Goal: Information Seeking & Learning: Learn about a topic

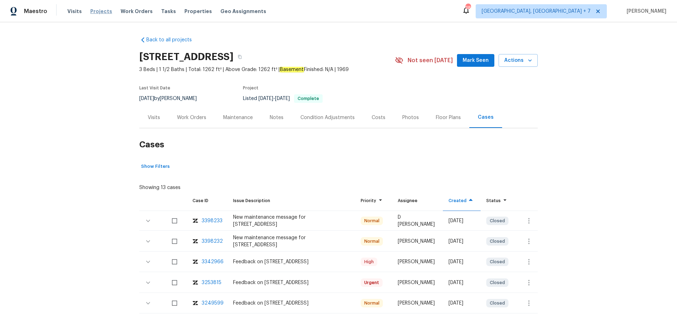
click at [93, 10] on span "Projects" at bounding box center [101, 11] width 22 height 7
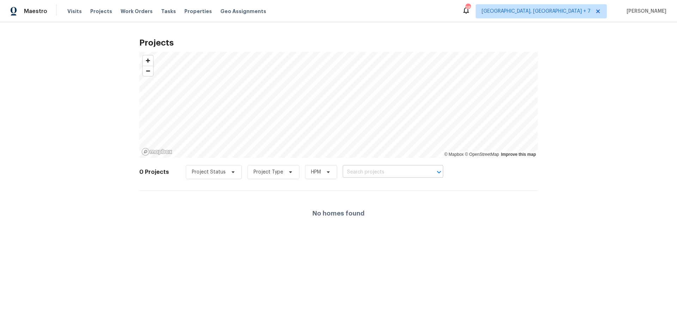
click at [362, 173] on input "text" at bounding box center [383, 172] width 81 height 11
type input "6933"
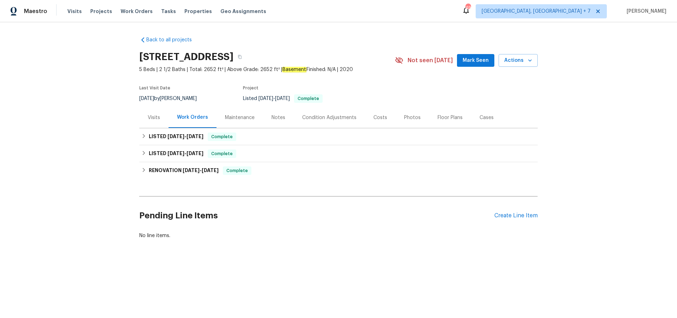
click at [151, 115] on div "Visits" at bounding box center [154, 117] width 12 height 7
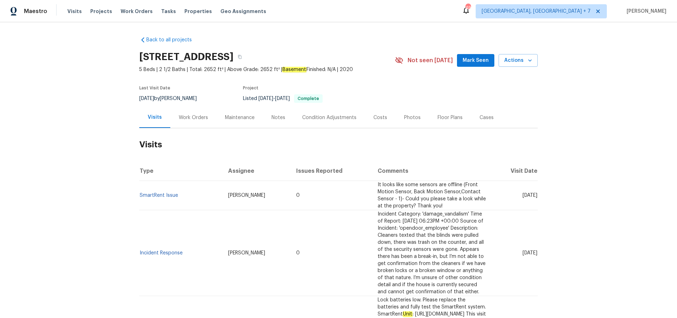
click at [201, 117] on div "Work Orders" at bounding box center [193, 117] width 29 height 7
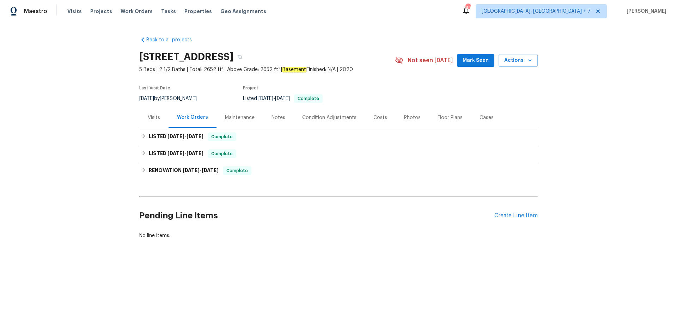
click at [475, 117] on div "Cases" at bounding box center [486, 117] width 31 height 21
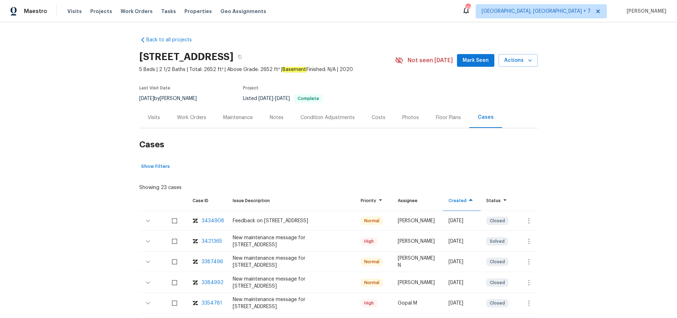
click at [210, 242] on div "3421365" at bounding box center [212, 240] width 20 height 7
click at [101, 11] on span "Projects" at bounding box center [101, 11] width 22 height 7
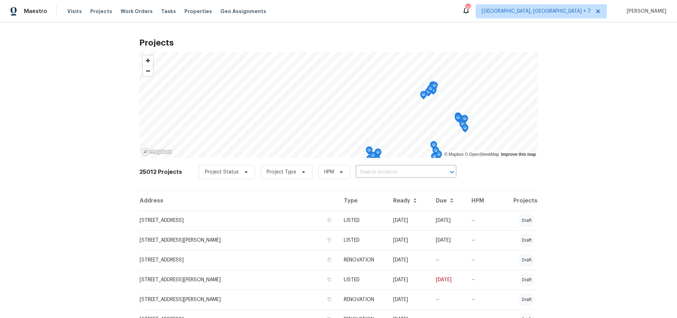
click at [386, 171] on input "text" at bounding box center [396, 172] width 81 height 11
type input "11837"
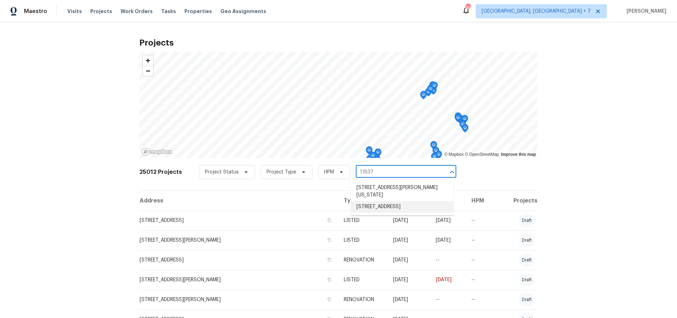
click at [384, 203] on li "[STREET_ADDRESS]" at bounding box center [402, 207] width 103 height 12
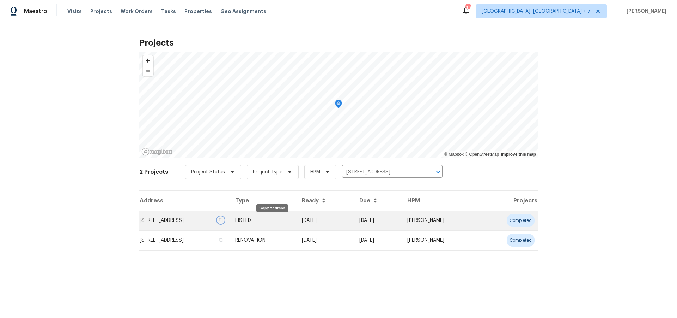
click at [223, 219] on icon "button" at bounding box center [221, 220] width 4 height 4
click at [289, 220] on td "LISTED" at bounding box center [263, 220] width 67 height 20
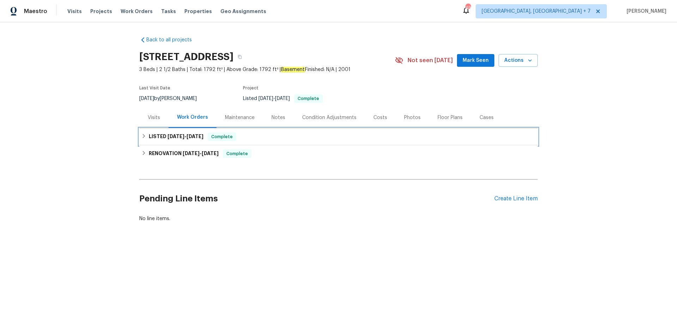
click at [190, 134] on span "[DATE]" at bounding box center [195, 136] width 17 height 5
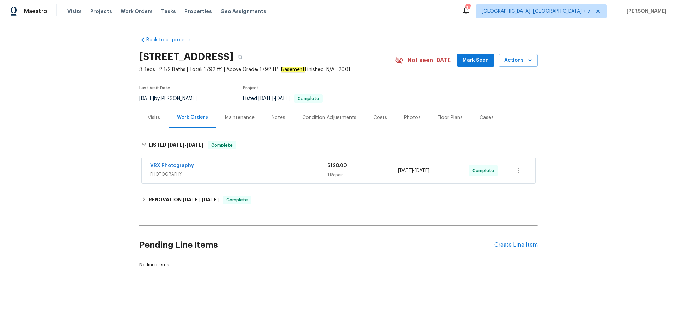
click at [151, 114] on div "Visits" at bounding box center [154, 117] width 12 height 7
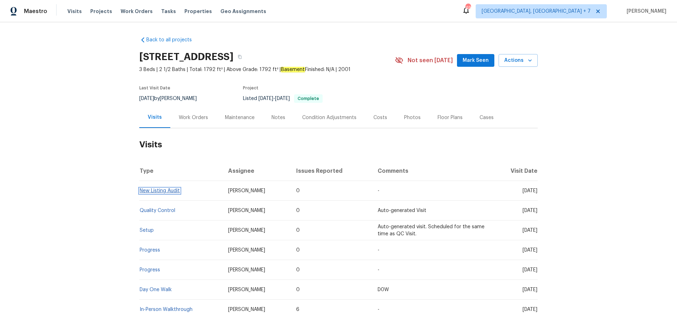
click at [152, 190] on link "New Listing Audit" at bounding box center [160, 190] width 40 height 5
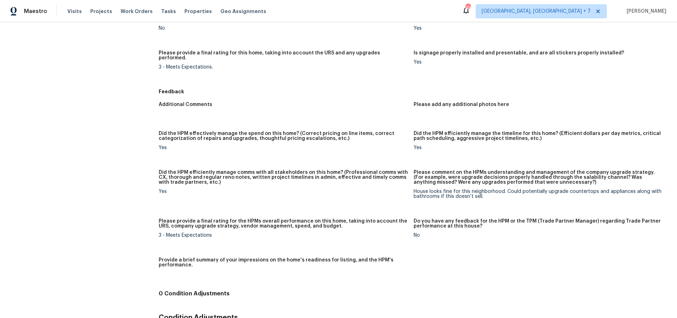
scroll to position [486, 0]
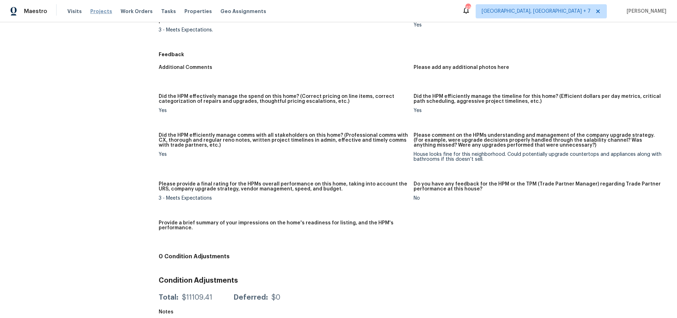
click at [102, 12] on span "Projects" at bounding box center [101, 11] width 22 height 7
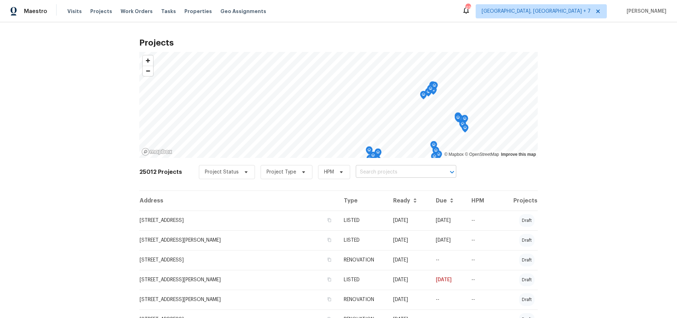
click at [383, 175] on input "text" at bounding box center [396, 172] width 81 height 11
type input "11837"
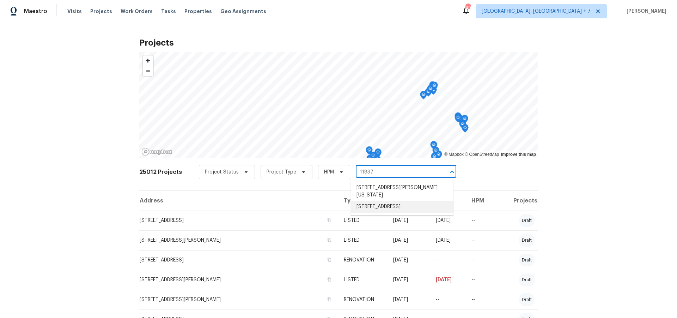
click at [384, 209] on li "[STREET_ADDRESS]" at bounding box center [402, 207] width 103 height 12
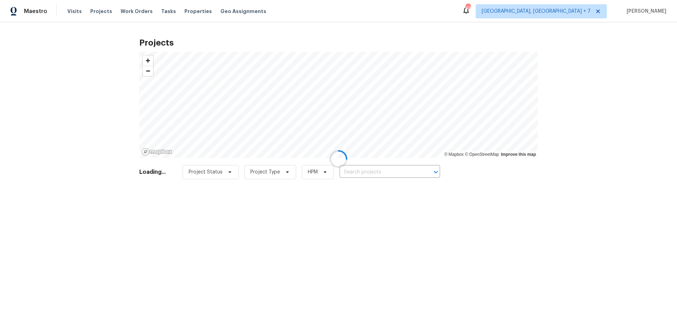
type input "[STREET_ADDRESS]"
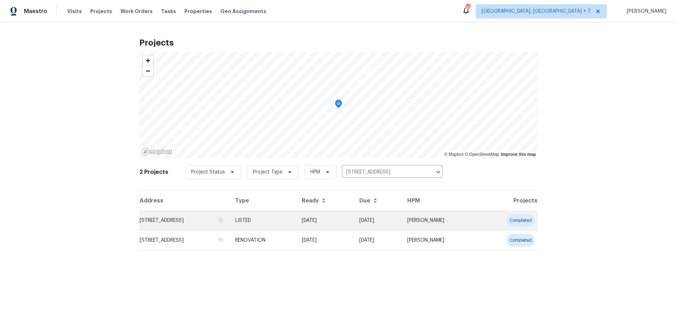
click at [209, 221] on td "[STREET_ADDRESS]" at bounding box center [184, 220] width 90 height 20
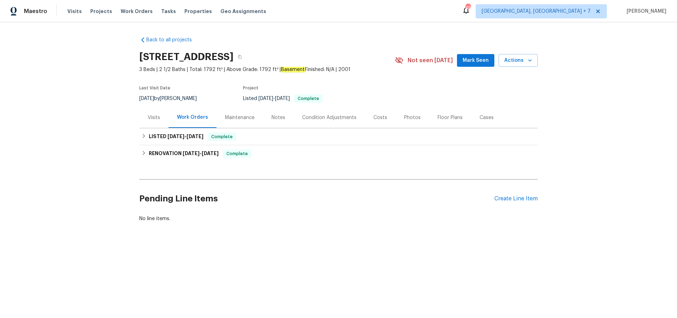
click at [487, 117] on div "Cases" at bounding box center [487, 117] width 14 height 7
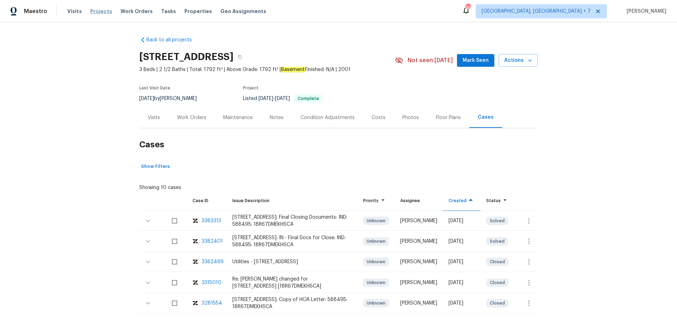
click at [102, 13] on span "Projects" at bounding box center [101, 11] width 22 height 7
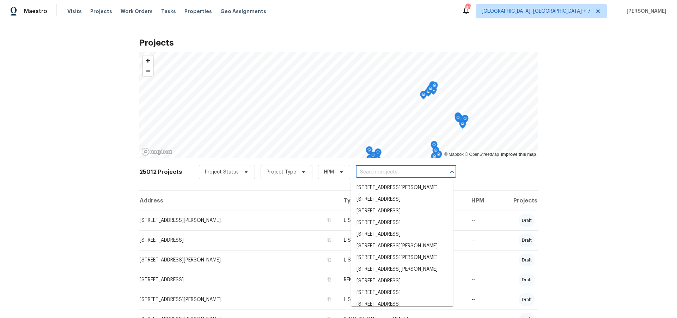
click at [380, 173] on input "text" at bounding box center [396, 172] width 81 height 11
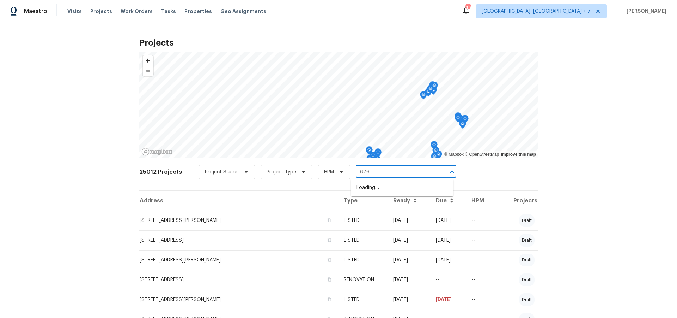
type input "6766"
click at [380, 183] on li "[STREET_ADDRESS]" at bounding box center [402, 188] width 103 height 12
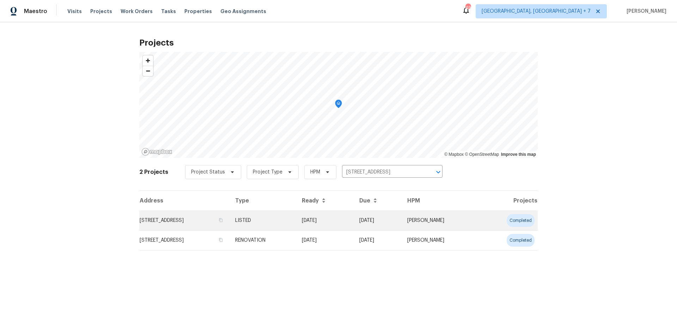
click at [222, 222] on td "[STREET_ADDRESS]" at bounding box center [184, 220] width 90 height 20
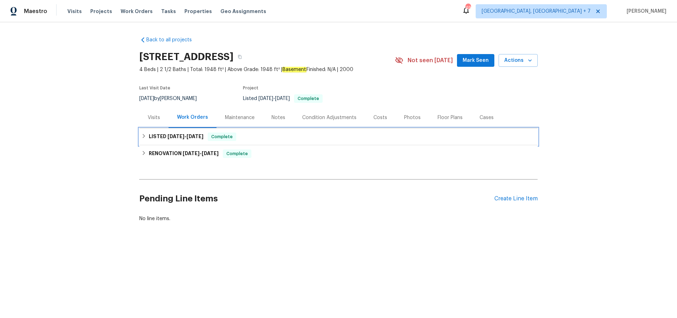
click at [171, 135] on span "[DATE]" at bounding box center [176, 136] width 17 height 5
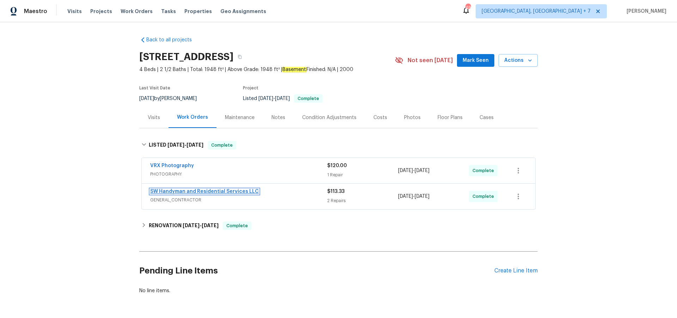
click at [174, 189] on link "SW Handyman and Residential Services LLC" at bounding box center [204, 191] width 109 height 5
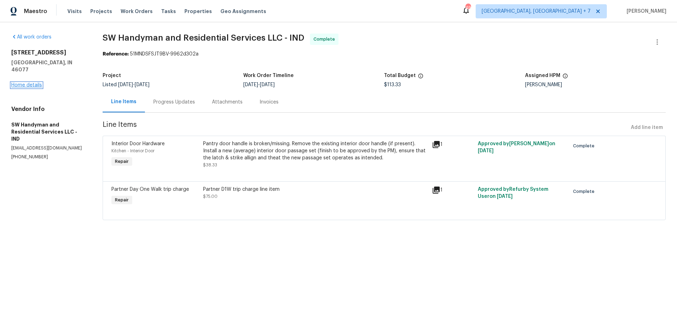
click at [23, 83] on link "Home details" at bounding box center [26, 85] width 31 height 5
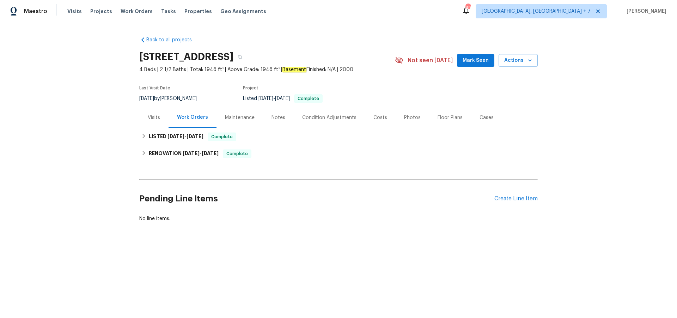
click at [480, 116] on div "Cases" at bounding box center [487, 117] width 14 height 7
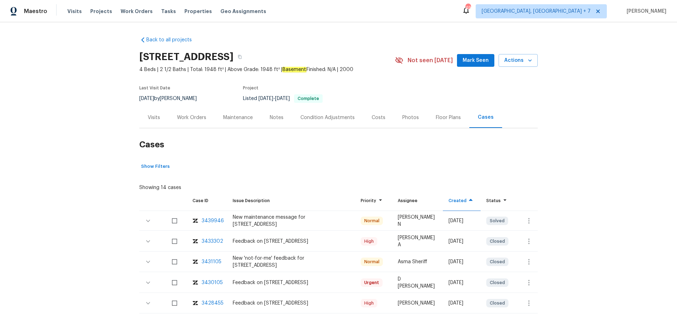
click at [205, 241] on div "3433302" at bounding box center [213, 240] width 22 height 7
click at [206, 218] on div "3439946" at bounding box center [213, 220] width 22 height 7
drag, startPoint x: 241, startPoint y: 115, endPoint x: 246, endPoint y: 122, distance: 8.4
click at [241, 115] on div "Maintenance" at bounding box center [238, 117] width 30 height 7
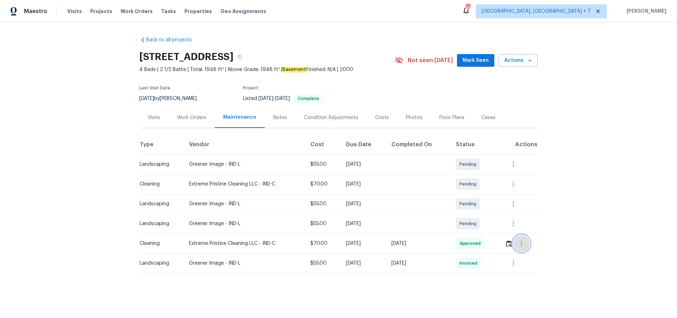
click at [524, 241] on icon "button" at bounding box center [522, 243] width 8 height 8
click at [522, 252] on li "View details" at bounding box center [539, 255] width 49 height 12
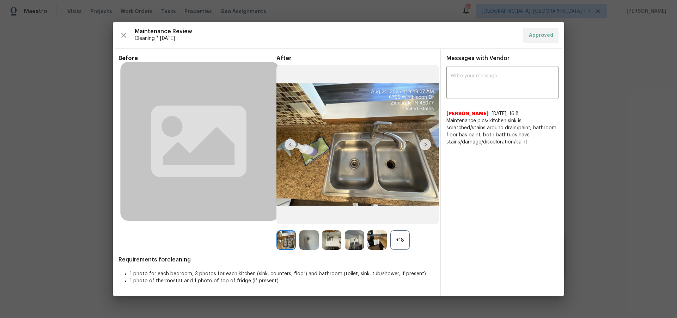
click at [425, 143] on img at bounding box center [425, 144] width 11 height 11
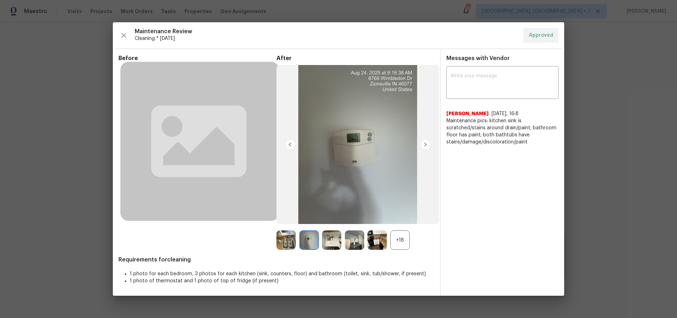
click at [425, 144] on img at bounding box center [425, 144] width 11 height 11
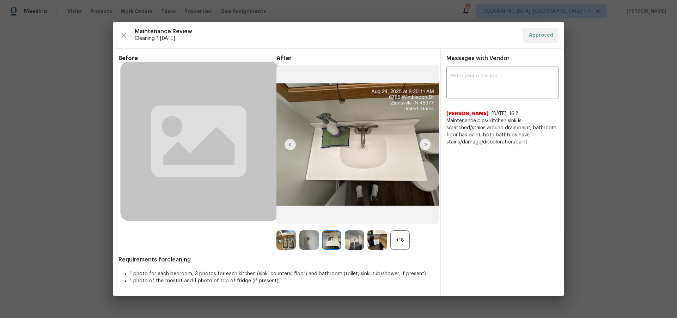
click at [426, 143] on img at bounding box center [425, 144] width 11 height 11
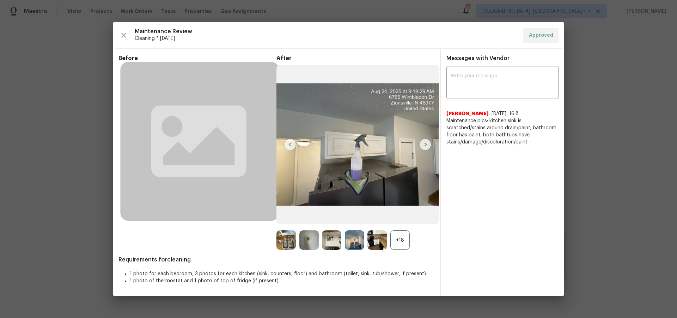
click at [425, 144] on img at bounding box center [425, 144] width 11 height 11
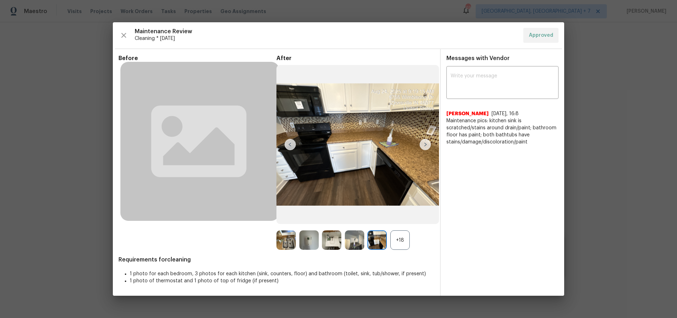
click at [425, 144] on img at bounding box center [425, 144] width 11 height 11
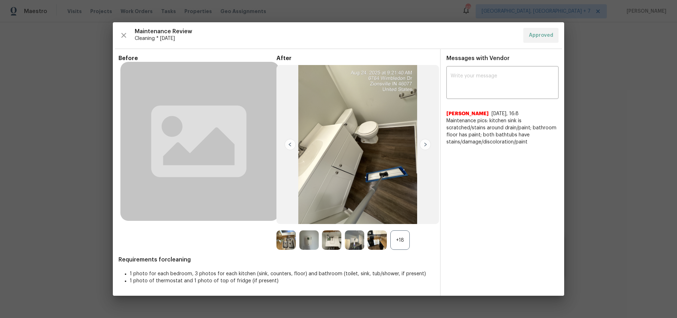
click at [425, 144] on img at bounding box center [425, 144] width 11 height 11
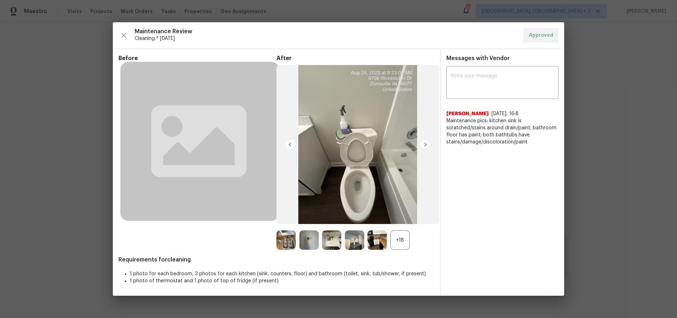
click at [425, 144] on img at bounding box center [425, 144] width 11 height 11
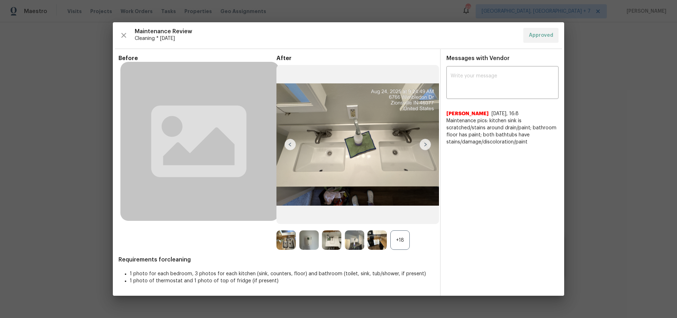
click at [425, 144] on img at bounding box center [425, 144] width 11 height 11
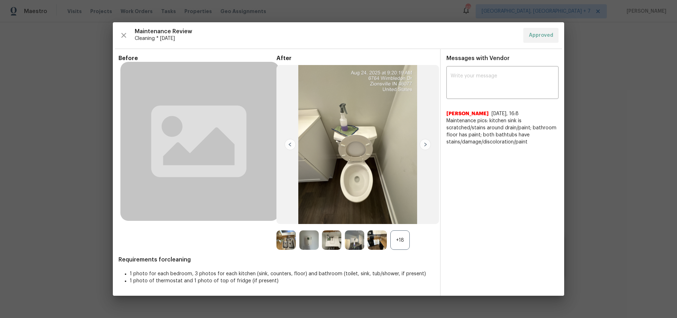
click at [425, 146] on img at bounding box center [425, 144] width 11 height 11
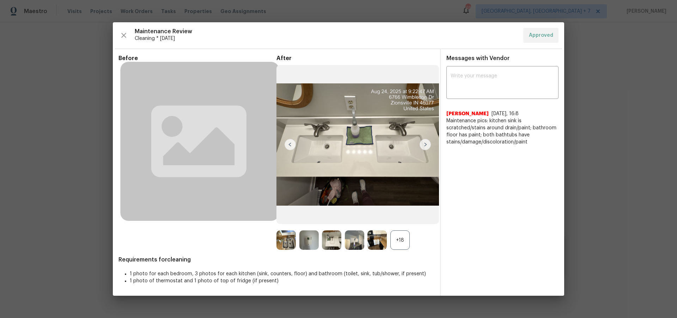
click at [425, 146] on img at bounding box center [425, 144] width 11 height 11
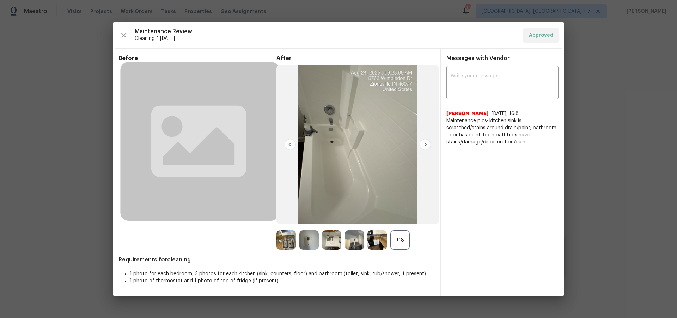
click at [425, 146] on img at bounding box center [425, 144] width 11 height 11
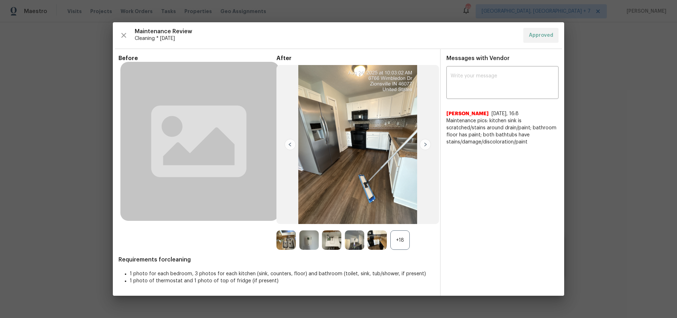
click at [425, 146] on img at bounding box center [425, 144] width 11 height 11
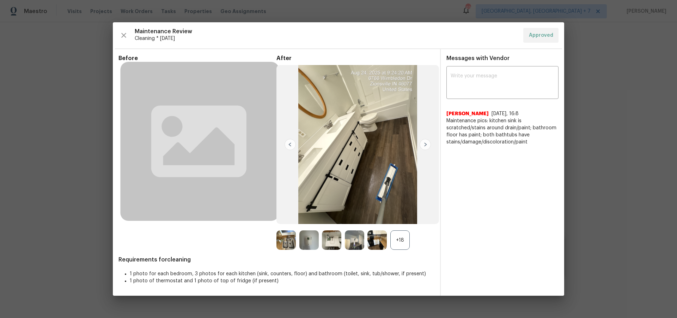
click at [428, 144] on img at bounding box center [425, 144] width 11 height 11
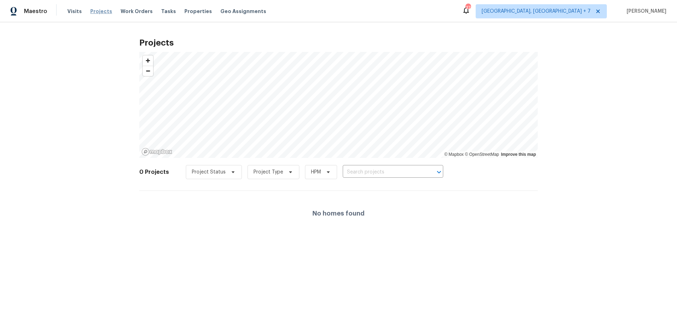
click at [105, 12] on span "Projects" at bounding box center [101, 11] width 22 height 7
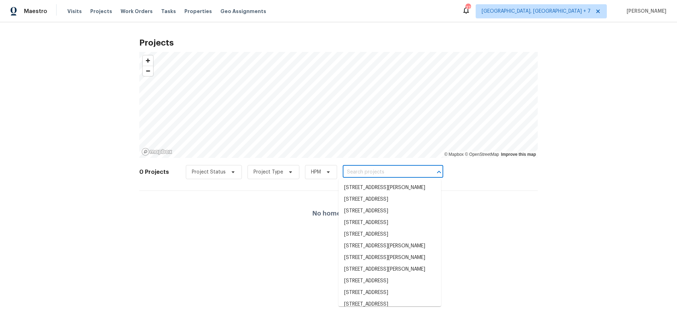
click at [384, 174] on input "text" at bounding box center [383, 172] width 81 height 11
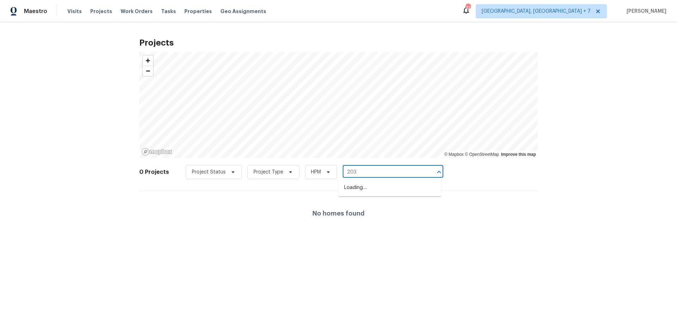
type input "2035"
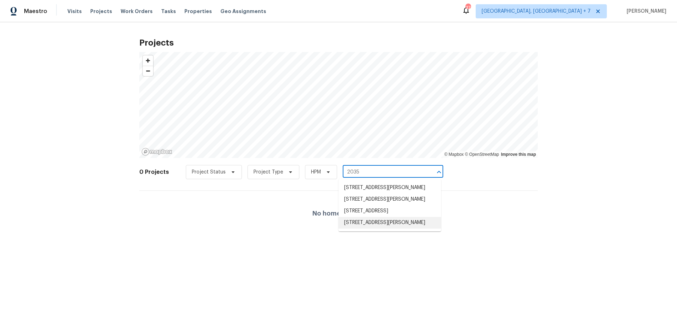
click at [379, 228] on li "2035 Theodore Dr, Indianapolis, IN 46214" at bounding box center [390, 223] width 103 height 12
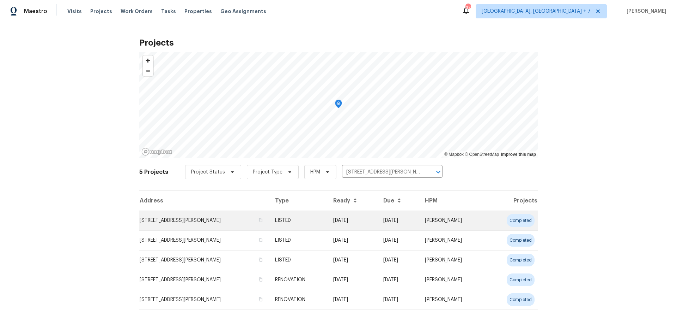
click at [196, 221] on td "2035 Theodore Dr, Indianapolis, IN 46214" at bounding box center [204, 220] width 130 height 20
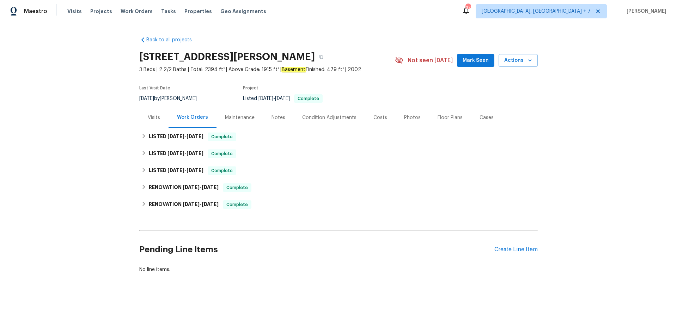
click at [241, 115] on div "Maintenance" at bounding box center [240, 117] width 30 height 7
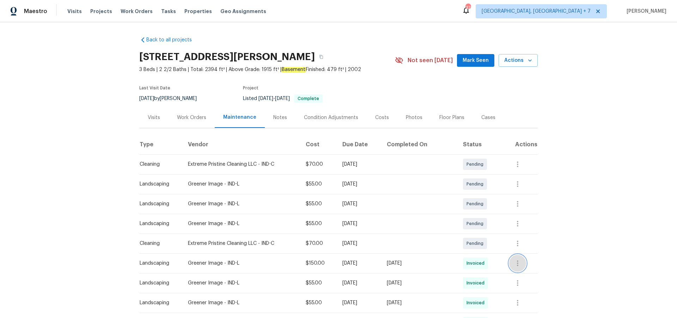
click at [522, 263] on icon "button" at bounding box center [518, 263] width 8 height 8
click at [525, 273] on li "View details" at bounding box center [536, 275] width 49 height 12
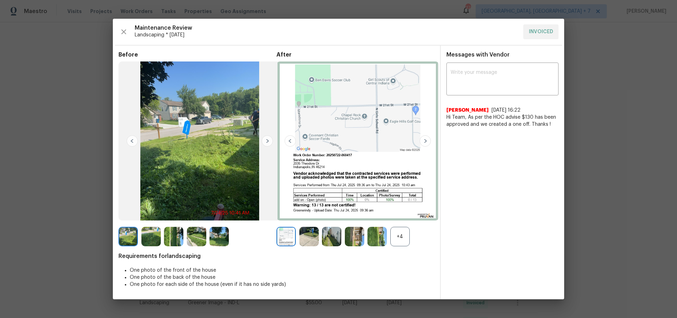
click at [429, 141] on img at bounding box center [425, 140] width 11 height 11
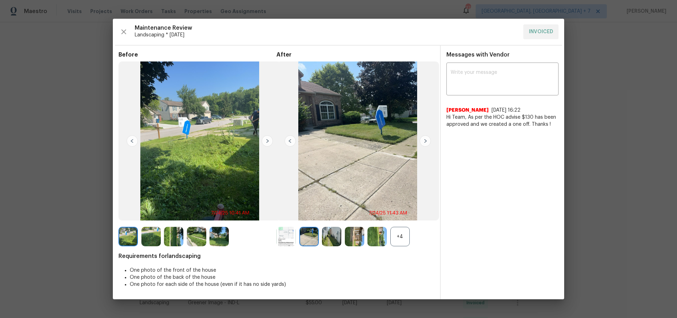
click at [429, 141] on img at bounding box center [425, 140] width 11 height 11
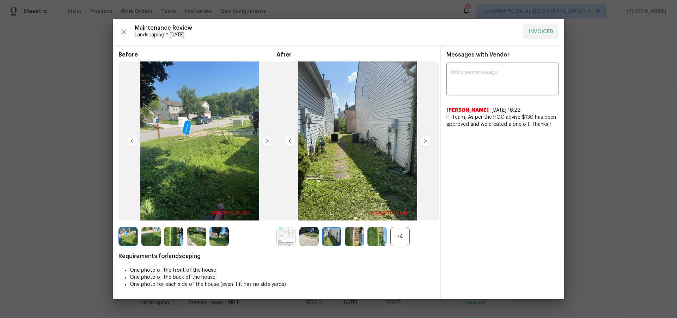
click at [429, 141] on img at bounding box center [425, 140] width 11 height 11
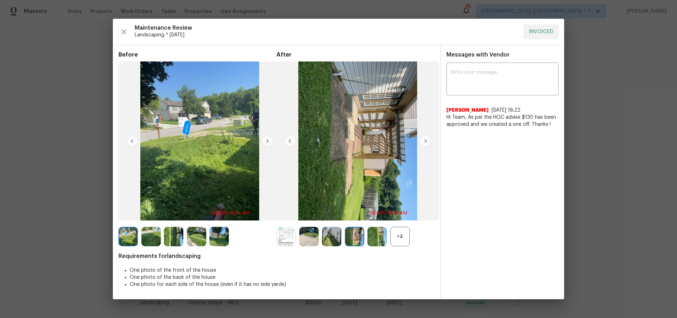
click at [429, 141] on img at bounding box center [425, 140] width 11 height 11
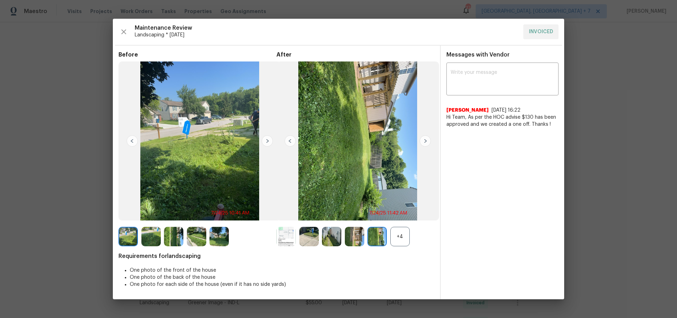
click at [429, 141] on img at bounding box center [425, 140] width 11 height 11
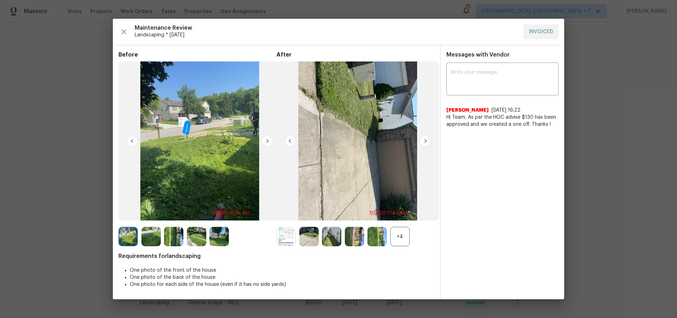
click at [398, 232] on div "+4" at bounding box center [400, 236] width 19 height 19
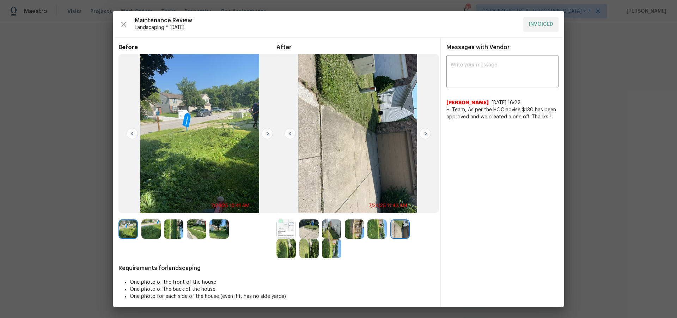
click at [285, 246] on img at bounding box center [286, 248] width 19 height 19
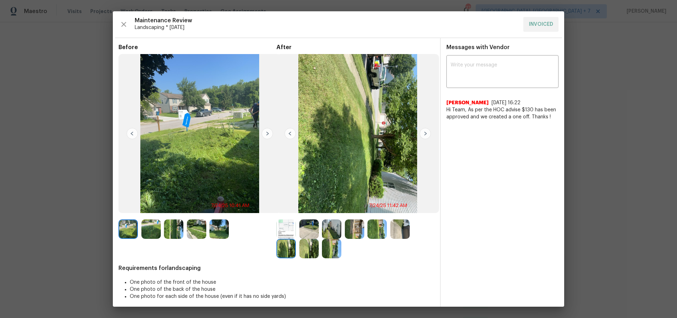
click at [426, 135] on img at bounding box center [425, 133] width 11 height 11
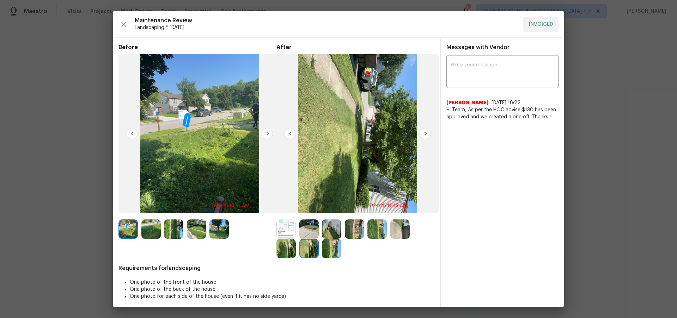
click at [426, 135] on img at bounding box center [425, 133] width 11 height 11
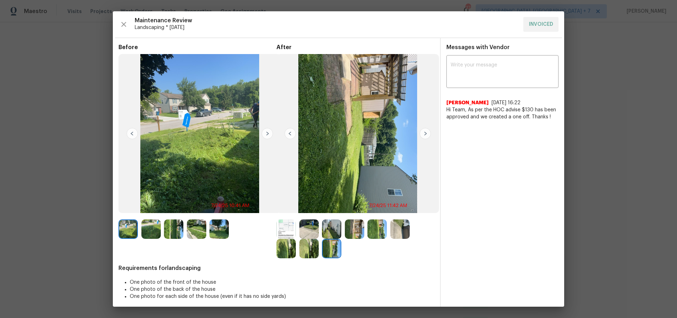
click at [426, 135] on img at bounding box center [425, 133] width 11 height 11
click at [217, 229] on img at bounding box center [219, 228] width 19 height 19
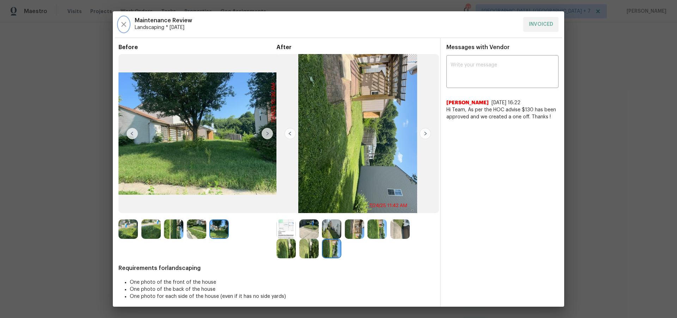
click at [122, 24] on icon "button" at bounding box center [124, 24] width 8 height 8
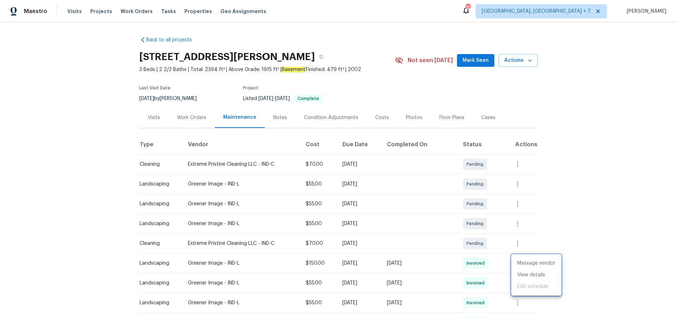
drag, startPoint x: 511, startPoint y: 303, endPoint x: 521, endPoint y: 304, distance: 10.3
click at [512, 303] on div at bounding box center [338, 159] width 677 height 318
click at [522, 304] on icon "button" at bounding box center [518, 302] width 8 height 8
click at [530, 291] on li "View details" at bounding box center [536, 292] width 49 height 12
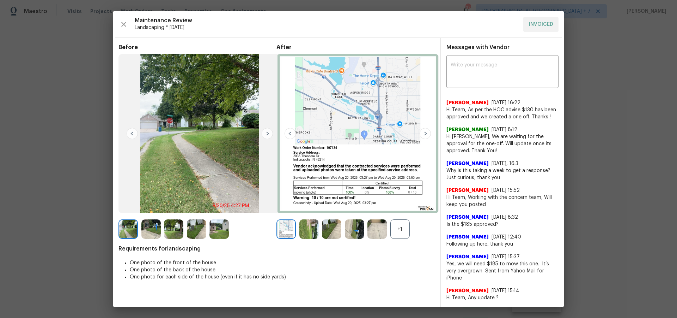
click at [424, 133] on img at bounding box center [425, 133] width 11 height 11
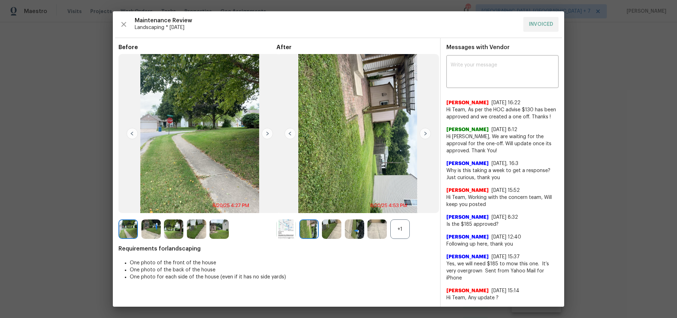
click at [425, 134] on img at bounding box center [425, 133] width 11 height 11
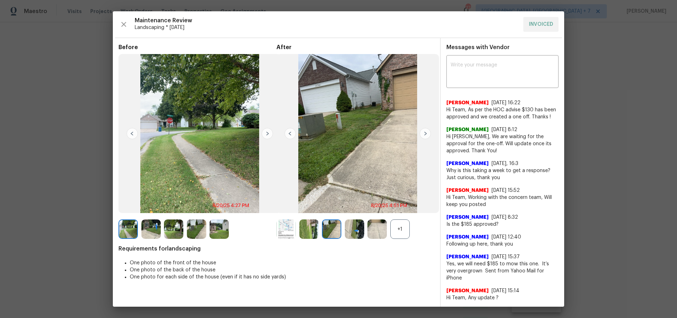
click at [425, 134] on img at bounding box center [425, 133] width 11 height 11
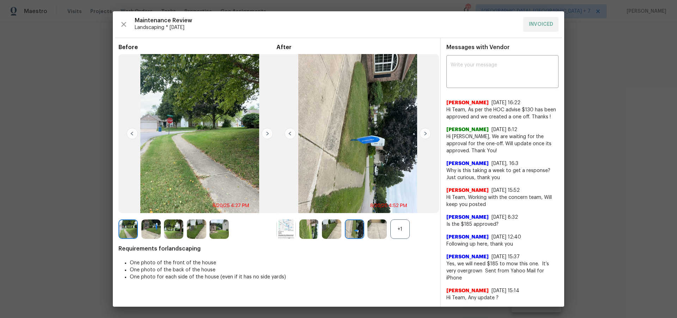
click at [425, 135] on img at bounding box center [425, 133] width 11 height 11
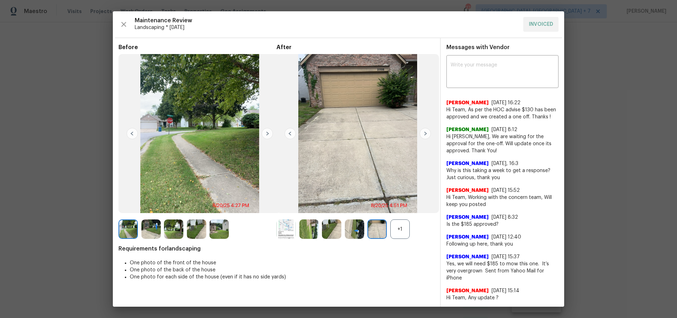
click at [425, 135] on img at bounding box center [425, 133] width 11 height 11
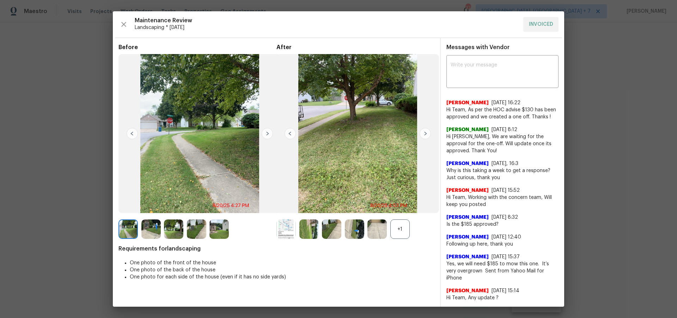
click at [425, 135] on img at bounding box center [425, 133] width 11 height 11
click at [297, 133] on img at bounding box center [358, 133] width 163 height 159
click at [291, 134] on img at bounding box center [290, 133] width 11 height 11
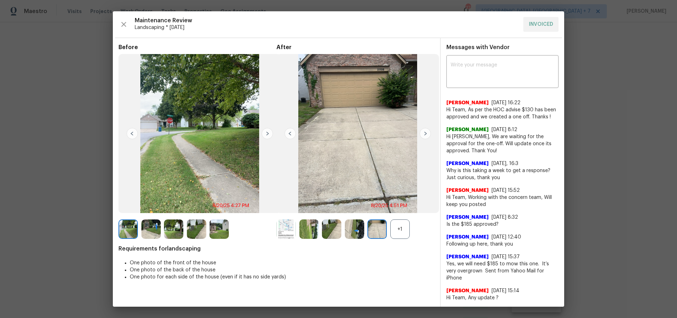
click at [291, 134] on img at bounding box center [290, 133] width 11 height 11
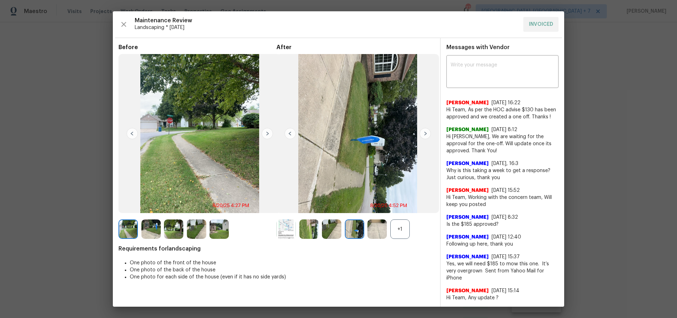
click at [427, 135] on img at bounding box center [425, 133] width 11 height 11
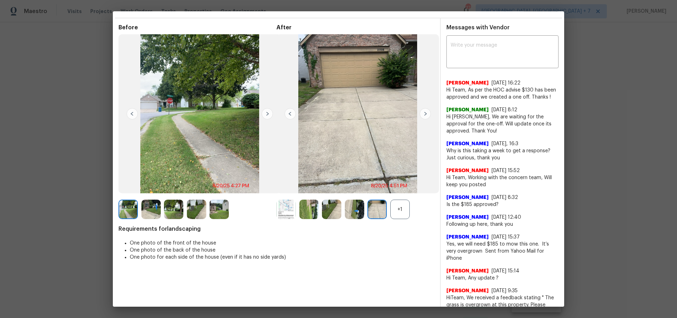
scroll to position [41, 0]
